Goal: Task Accomplishment & Management: Complete application form

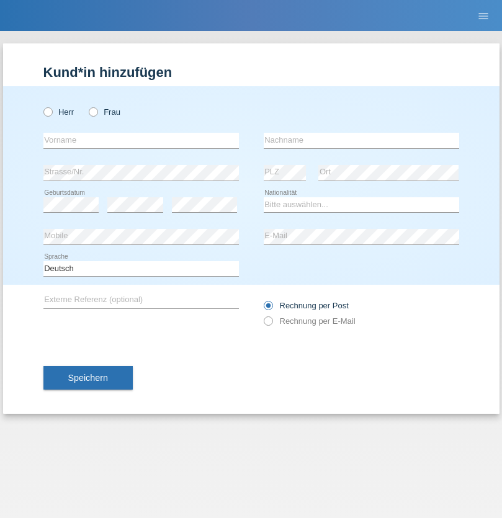
radio input "true"
click at [141, 140] on input "text" at bounding box center [141, 141] width 196 height 16
type input "jorina"
click at [361, 140] on input "text" at bounding box center [362, 141] width 196 height 16
type input "[PERSON_NAME]"
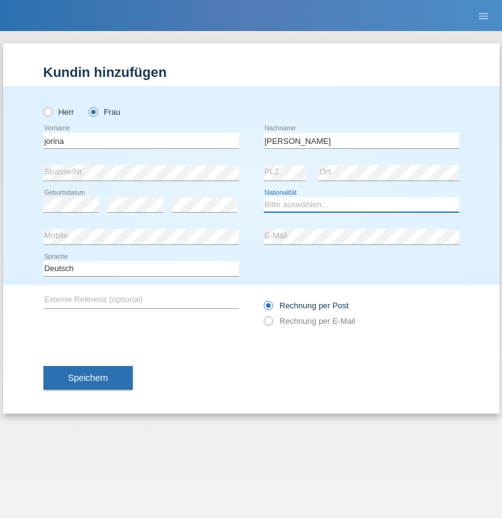
select select "CH"
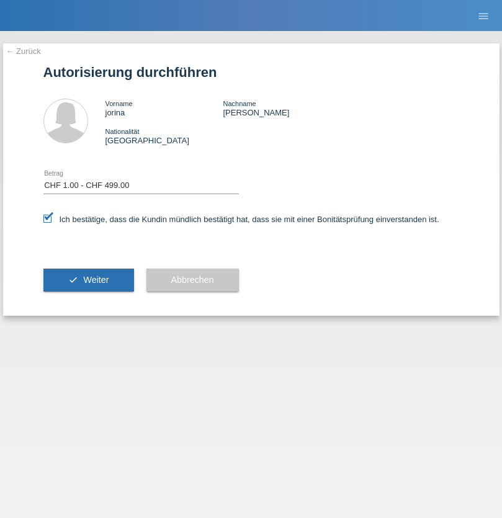
select select "1"
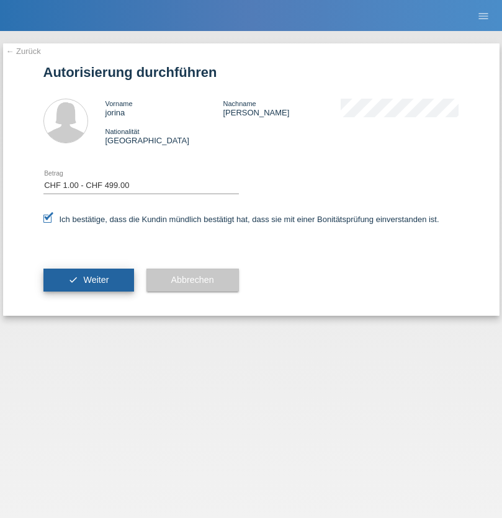
click at [88, 280] on span "Weiter" at bounding box center [95, 280] width 25 height 10
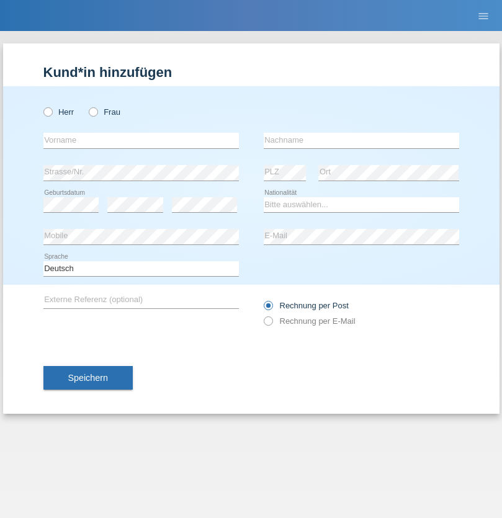
radio input "true"
click at [141, 140] on input "text" at bounding box center [141, 141] width 196 height 16
type input "Pascal André"
click at [361, 140] on input "text" at bounding box center [362, 141] width 196 height 16
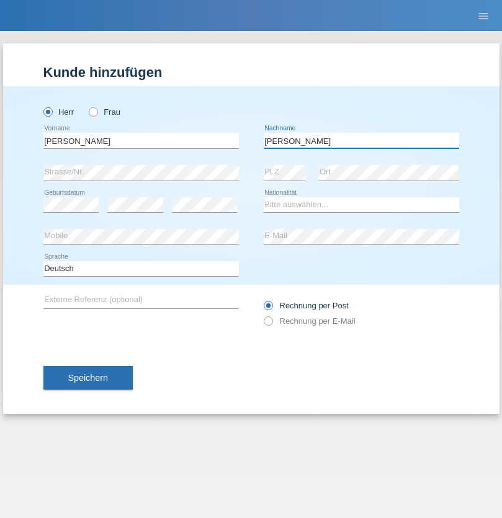
type input "Roth"
select select "CH"
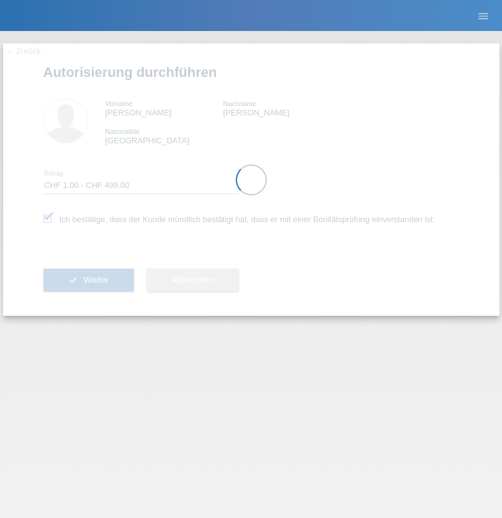
select select "1"
